Goal: Check status: Check status

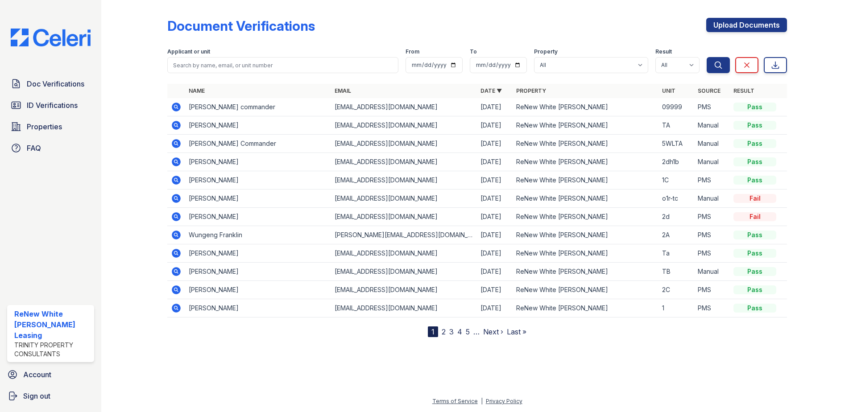
click at [175, 107] on icon at bounding box center [175, 106] width 2 height 2
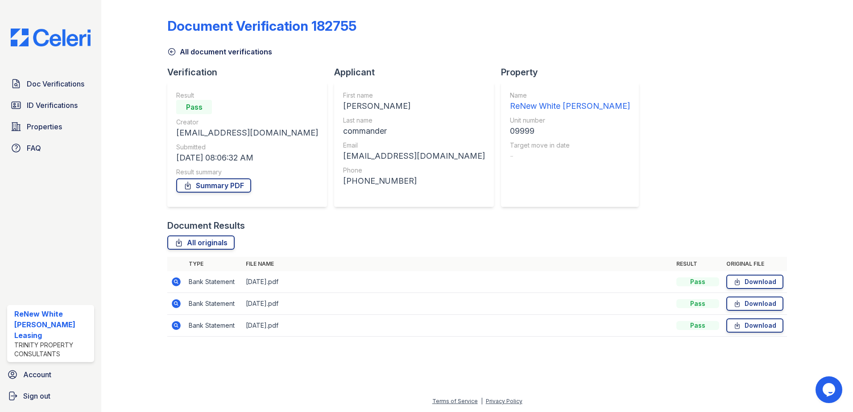
click at [177, 281] on icon at bounding box center [175, 281] width 2 height 2
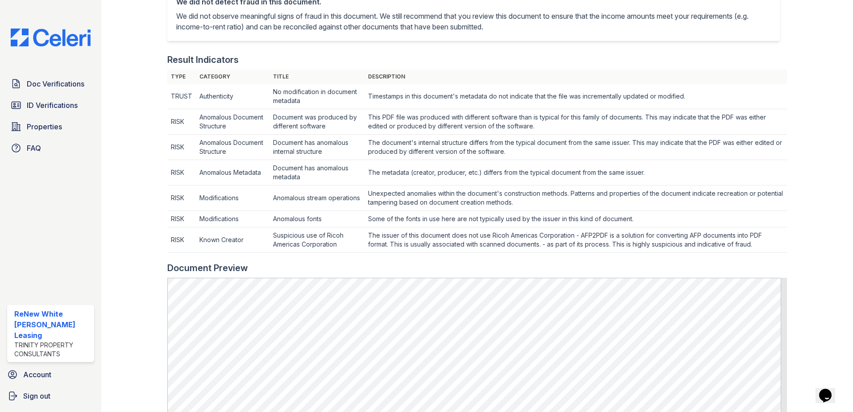
click at [160, 152] on div at bounding box center [141, 235] width 52 height 909
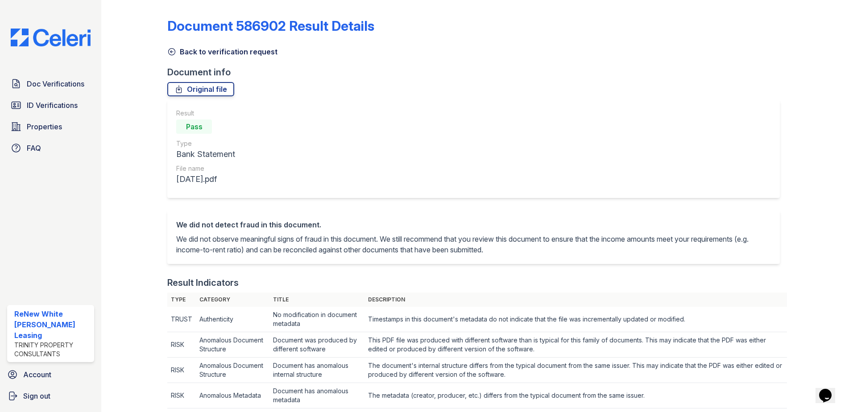
click at [191, 55] on link "Back to verification request" at bounding box center [222, 51] width 110 height 11
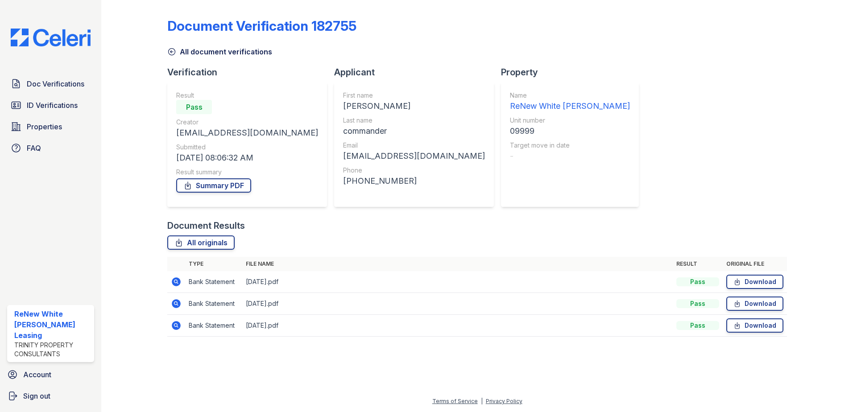
click at [181, 54] on link "All document verifications" at bounding box center [219, 51] width 105 height 11
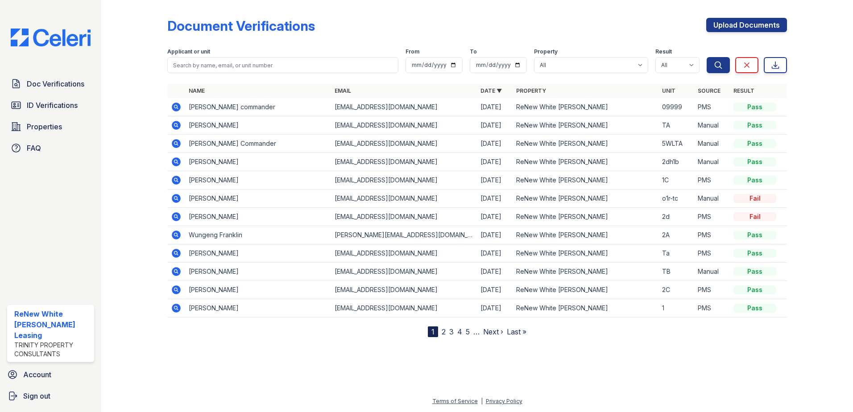
click at [150, 123] on div at bounding box center [141, 171] width 52 height 334
click at [176, 144] on icon at bounding box center [175, 143] width 2 height 2
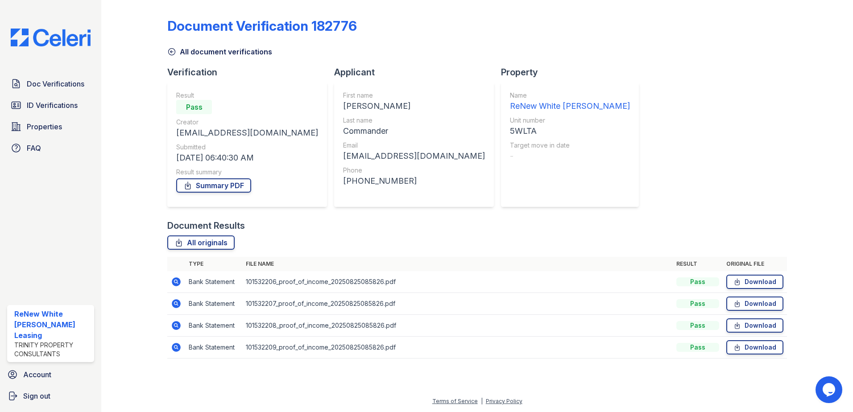
click at [178, 285] on icon at bounding box center [176, 281] width 9 height 9
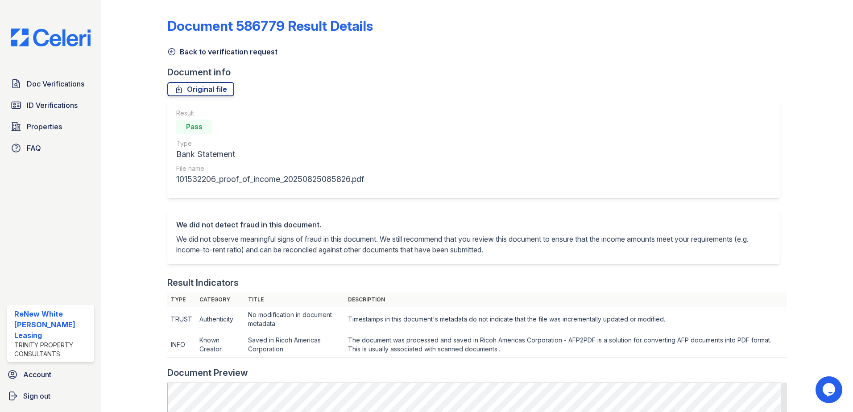
click at [199, 48] on link "Back to verification request" at bounding box center [222, 51] width 110 height 11
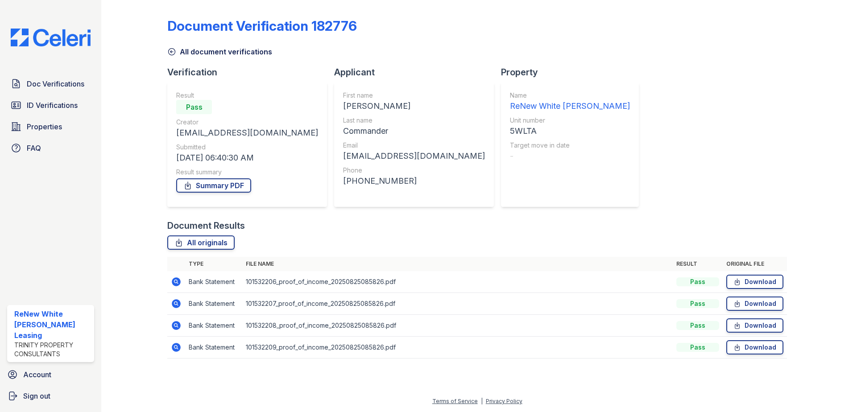
click at [720, 145] on div "Document Verification 182776 All document verifications Verification Result Pas…" at bounding box center [476, 186] width 619 height 364
click at [168, 55] on icon at bounding box center [171, 51] width 9 height 9
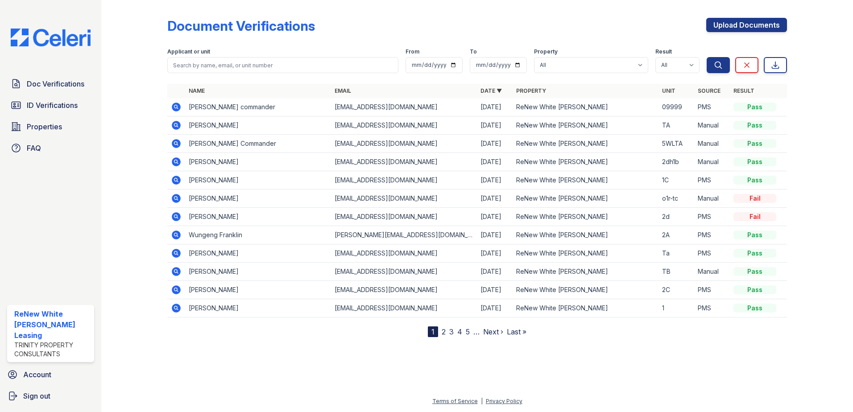
click at [176, 104] on icon at bounding box center [176, 107] width 9 height 9
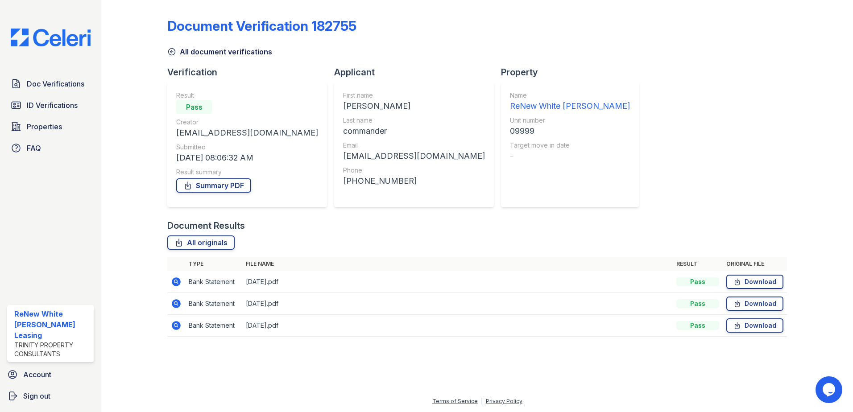
click at [128, 158] on div at bounding box center [141, 175] width 52 height 342
click at [178, 278] on icon at bounding box center [176, 281] width 11 height 11
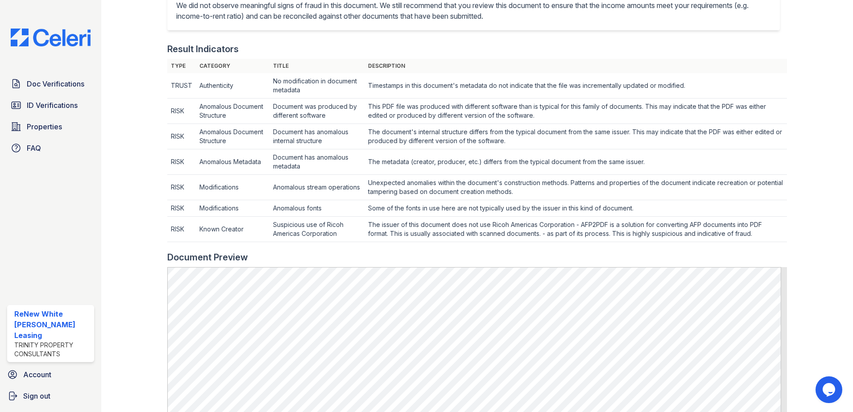
scroll to position [130, 0]
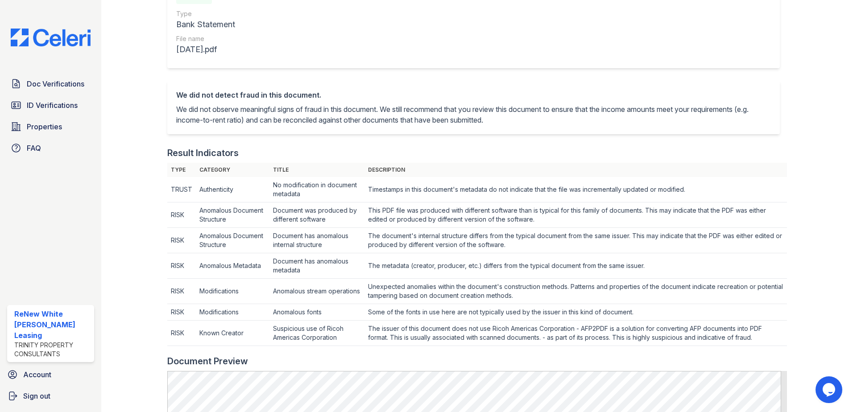
click at [279, 122] on p "We did not observe meaningful signs of fraud in this document. We still recomme…" at bounding box center [473, 114] width 594 height 21
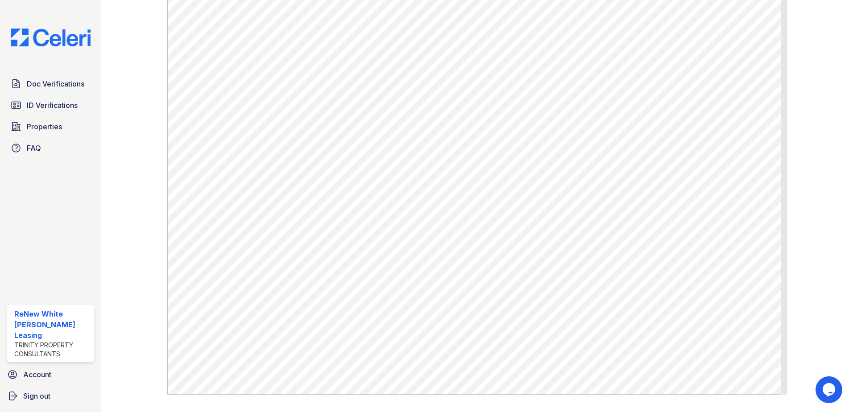
scroll to position [531, 0]
